Goal: Task Accomplishment & Management: Use online tool/utility

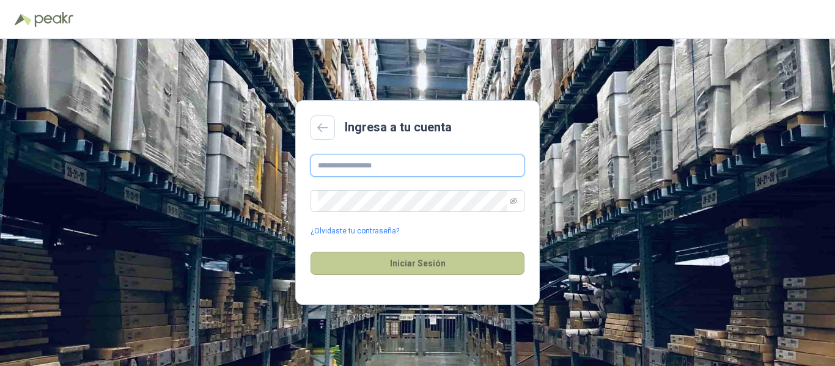
type input "**********"
click at [418, 266] on button "Iniciar Sesión" at bounding box center [417, 263] width 214 height 23
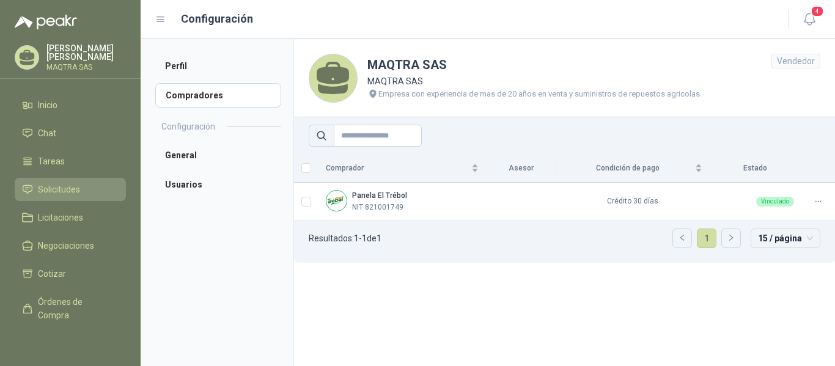
click at [49, 184] on span "Solicitudes" at bounding box center [59, 189] width 42 height 13
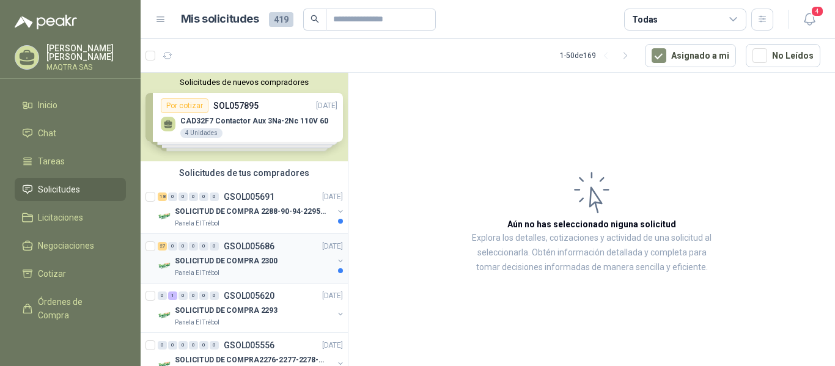
click at [300, 260] on div "SOLICITUD DE COMPRA 2300" at bounding box center [254, 261] width 158 height 15
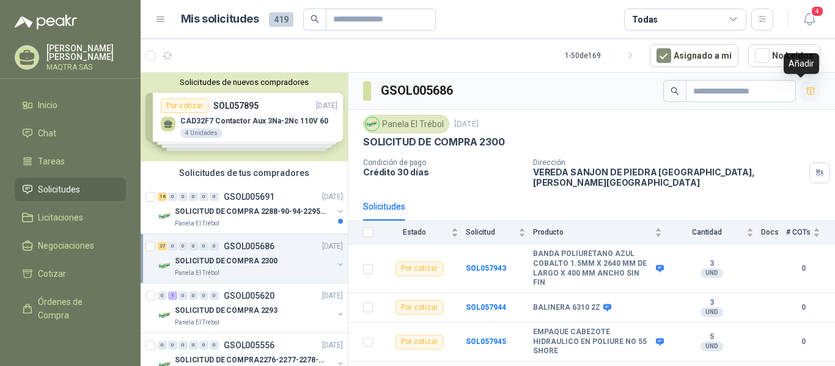
click at [805, 93] on icon "button" at bounding box center [810, 91] width 10 height 10
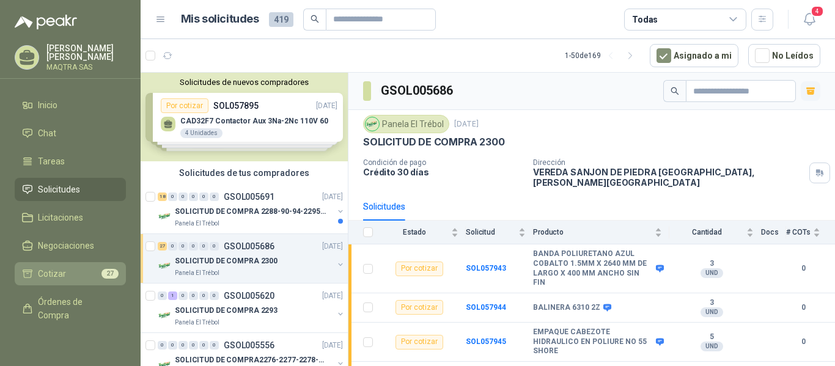
click at [63, 277] on span "Cotizar" at bounding box center [52, 273] width 28 height 13
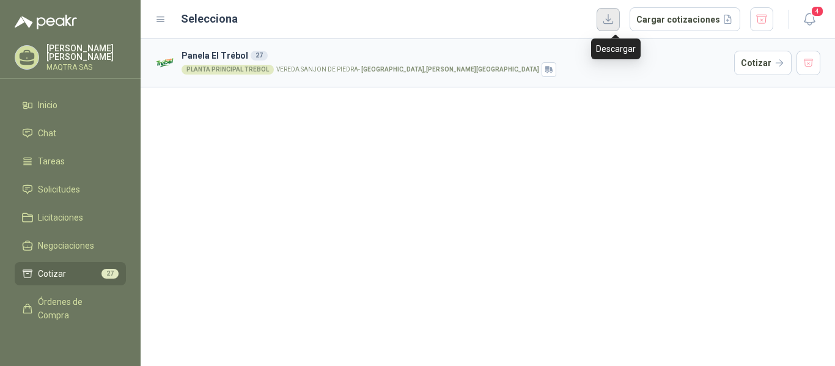
click at [616, 25] on button "button" at bounding box center [607, 19] width 23 height 23
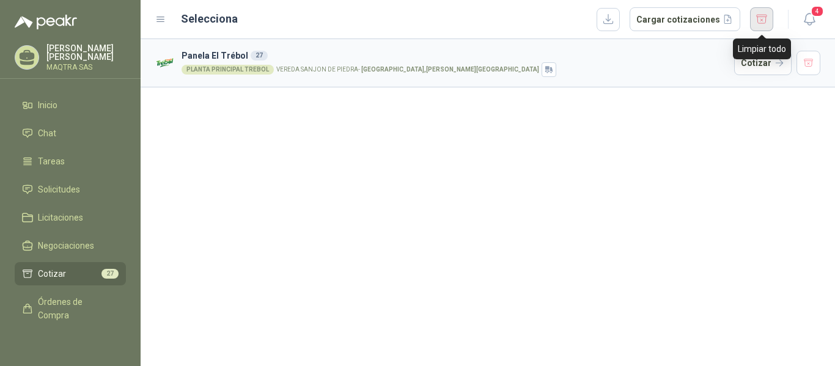
click at [763, 20] on button "button" at bounding box center [761, 19] width 23 height 24
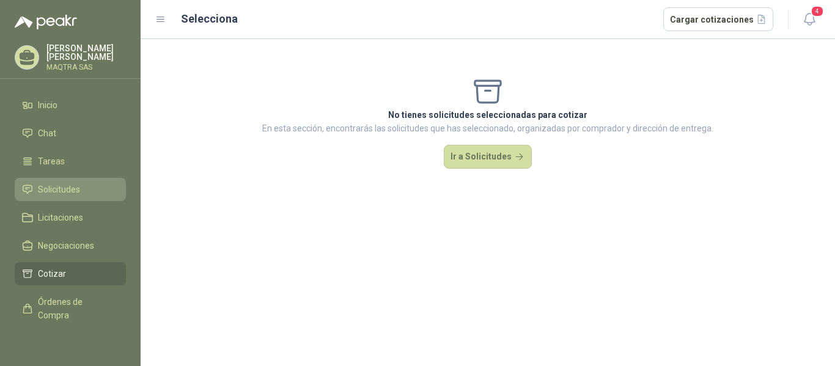
click at [52, 190] on span "Solicitudes" at bounding box center [59, 189] width 42 height 13
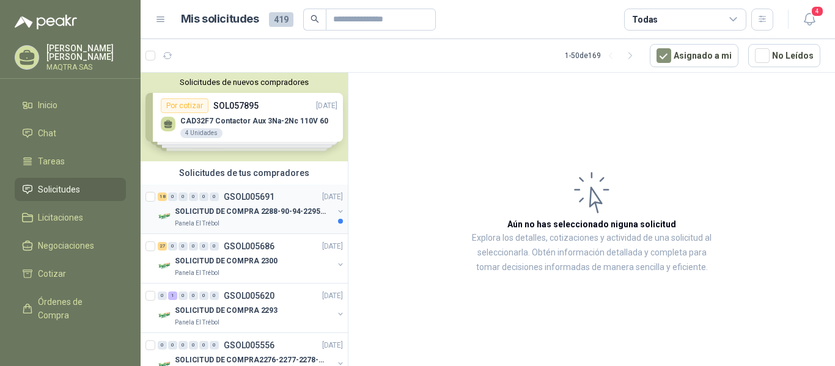
click at [224, 216] on p "SOLICITUD DE COMPRA 2288-90-94-2295-96-2301-02-04" at bounding box center [251, 212] width 152 height 12
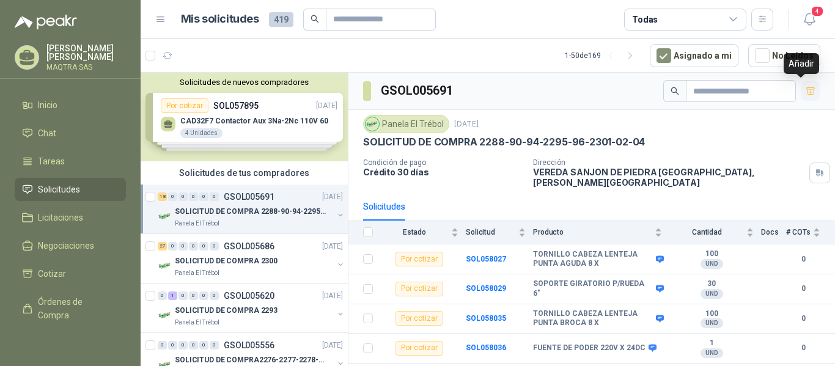
click at [805, 92] on icon "button" at bounding box center [810, 91] width 10 height 10
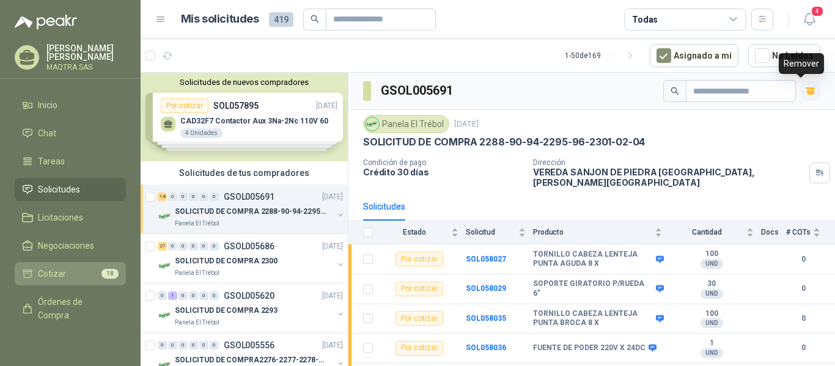
click at [55, 276] on span "Cotizar" at bounding box center [52, 273] width 28 height 13
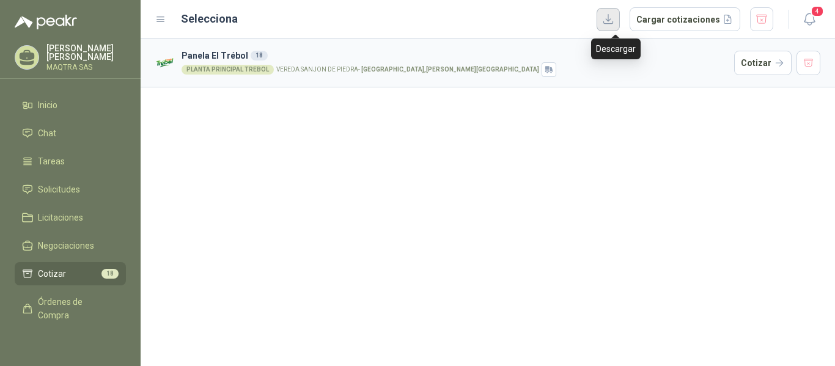
click at [612, 22] on button "button" at bounding box center [607, 19] width 23 height 23
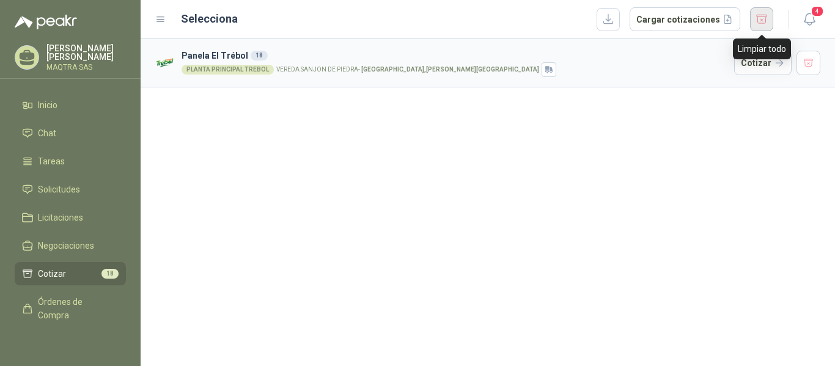
click at [764, 18] on button "button" at bounding box center [761, 19] width 23 height 24
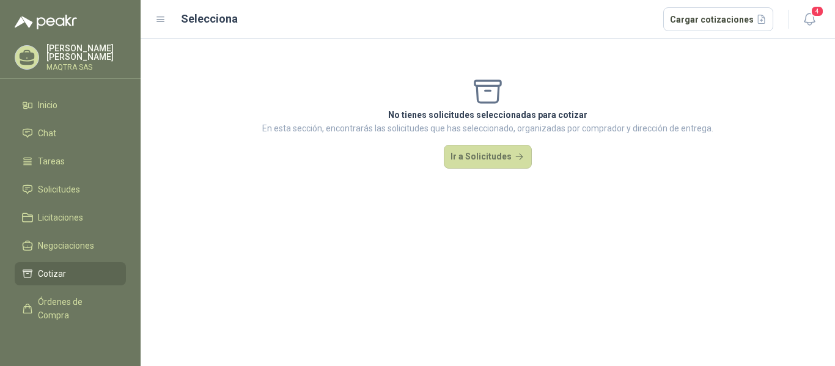
click at [19, 53] on icon at bounding box center [27, 57] width 19 height 19
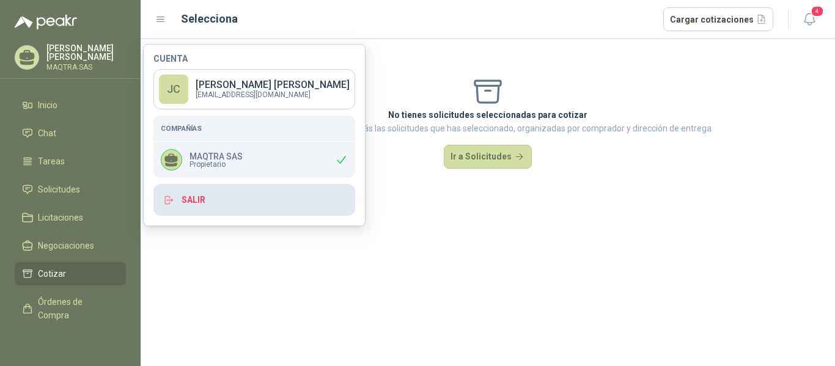
click at [213, 202] on button "Salir" at bounding box center [254, 200] width 202 height 32
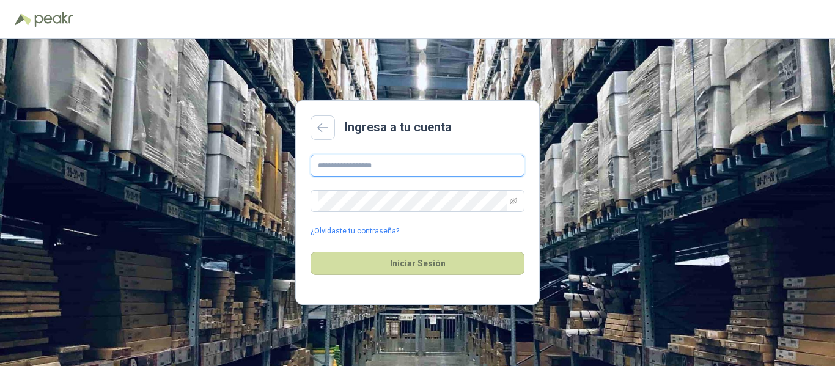
type input "**********"
